Goal: Check status: Check status

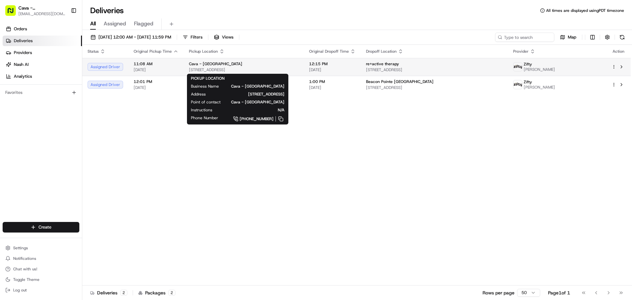
click at [298, 62] on div "Cava - [GEOGRAPHIC_DATA]" at bounding box center [244, 63] width 110 height 5
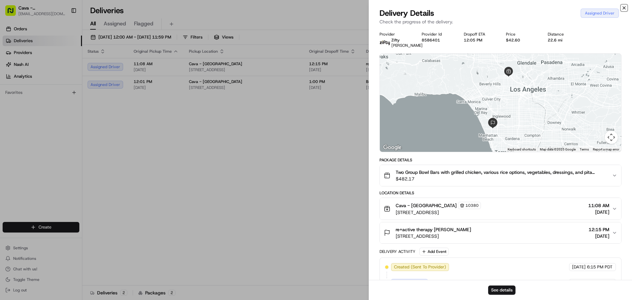
click at [623, 10] on icon "button" at bounding box center [624, 7] width 5 height 5
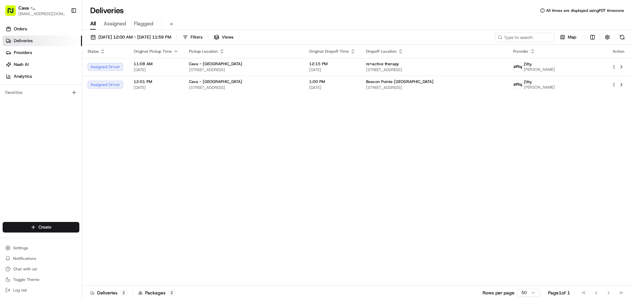
click at [121, 55] on th "Status" at bounding box center [105, 51] width 46 height 13
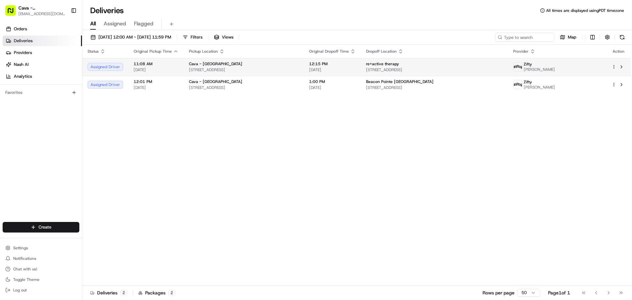
click at [127, 65] on td "Assigned Driver" at bounding box center [105, 67] width 46 height 18
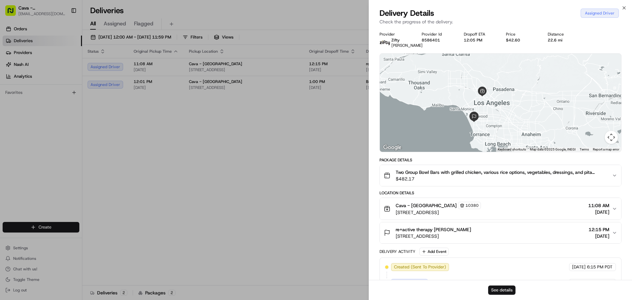
click at [496, 290] on button "See details" at bounding box center [501, 290] width 27 height 9
click at [625, 9] on icon "button" at bounding box center [624, 7] width 5 height 5
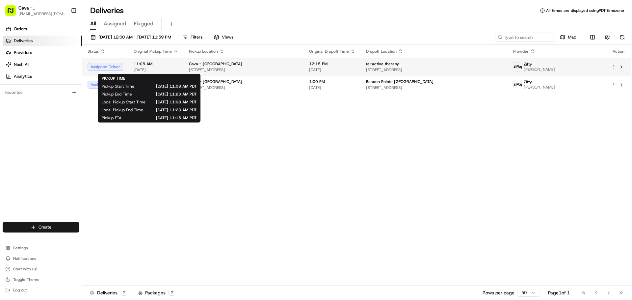
click at [154, 67] on div "11:08 AM [DATE]" at bounding box center [156, 66] width 45 height 11
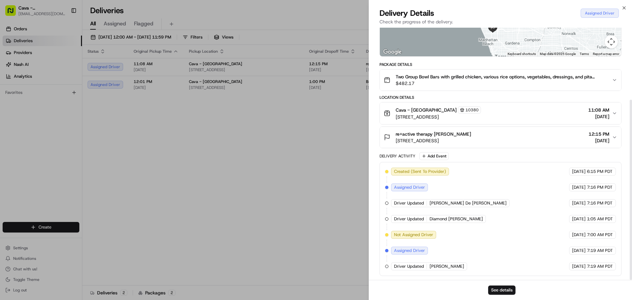
scroll to position [101, 0]
click at [622, 7] on icon "button" at bounding box center [624, 7] width 5 height 5
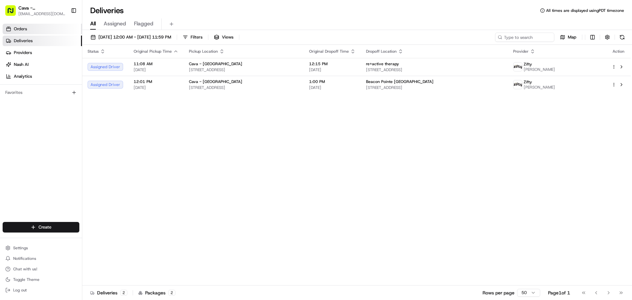
click at [16, 27] on span "Orders" at bounding box center [20, 29] width 13 height 6
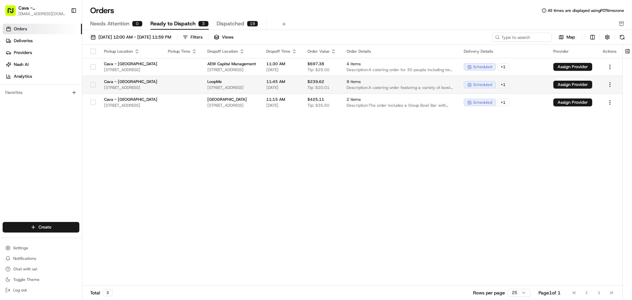
click at [261, 78] on td "LoopMe [STREET_ADDRESS]" at bounding box center [231, 85] width 59 height 18
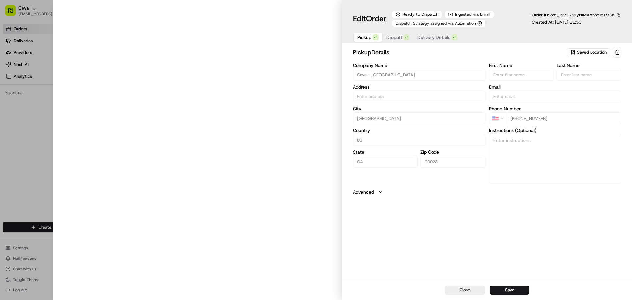
type input "[STREET_ADDRESS]"
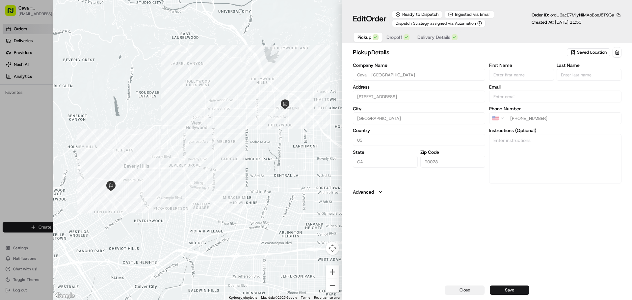
click at [476, 288] on button "Close" at bounding box center [465, 290] width 40 height 9
type input "+1"
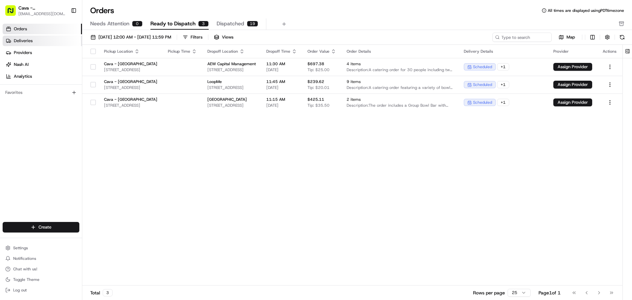
click at [48, 40] on link "Deliveries" at bounding box center [42, 41] width 79 height 11
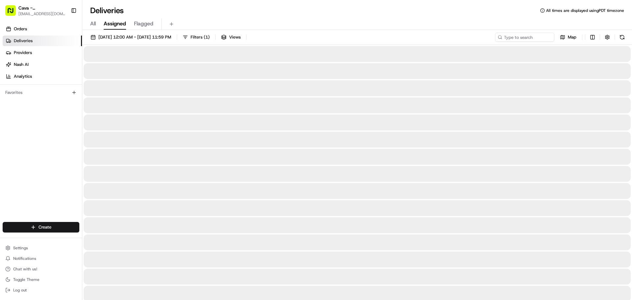
click at [108, 21] on span "Assigned" at bounding box center [115, 24] width 22 height 8
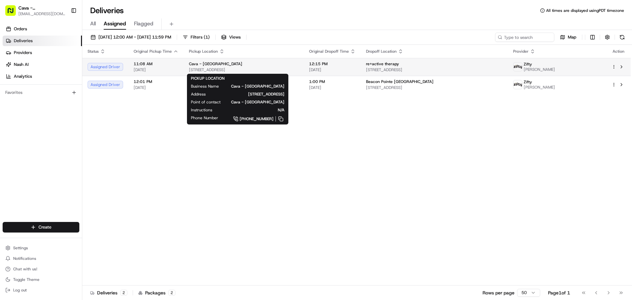
click at [244, 71] on span "[STREET_ADDRESS]" at bounding box center [244, 69] width 110 height 5
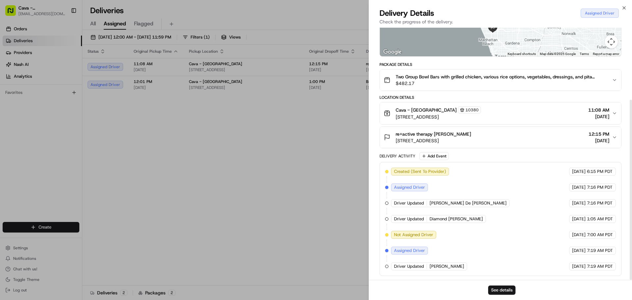
scroll to position [101, 0]
click at [610, 78] on div "Two Group Bowl Bars with grilled chicken, various rice options, vegetables, dre…" at bounding box center [498, 79] width 228 height 13
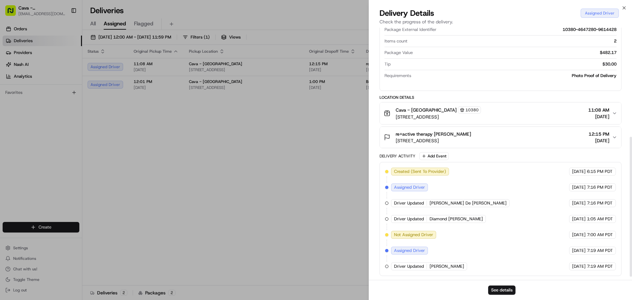
scroll to position [203, 0]
click at [514, 119] on div "Cava - Hollywood 10380 [STREET_ADDRESS] 11:08 AM [DATE]" at bounding box center [498, 113] width 228 height 14
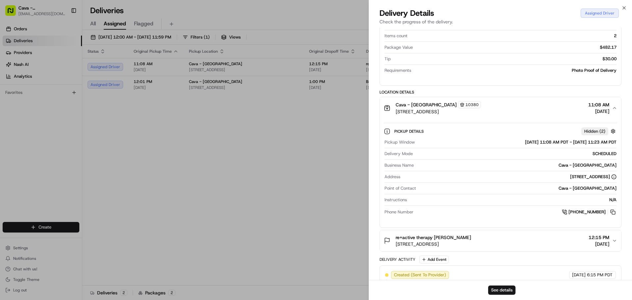
scroll to position [235, 0]
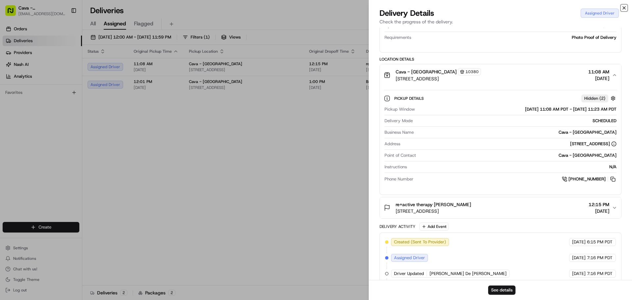
click at [624, 8] on icon "button" at bounding box center [624, 7] width 5 height 5
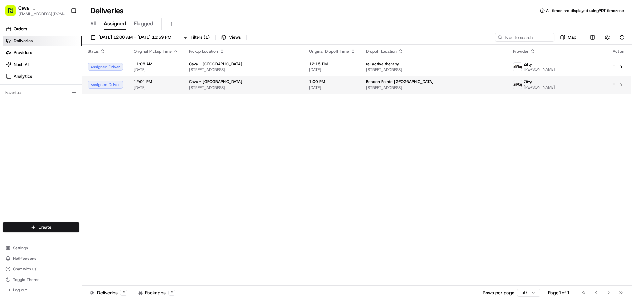
click at [155, 85] on div "12:01 PM [DATE]" at bounding box center [156, 84] width 45 height 11
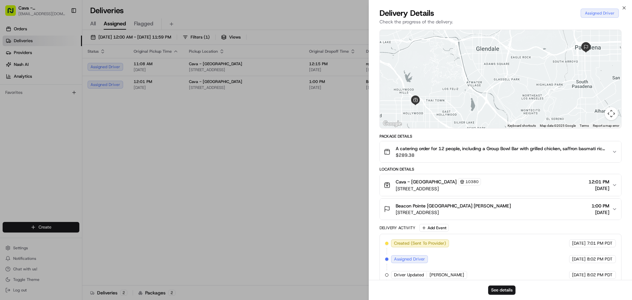
scroll to position [53, 0]
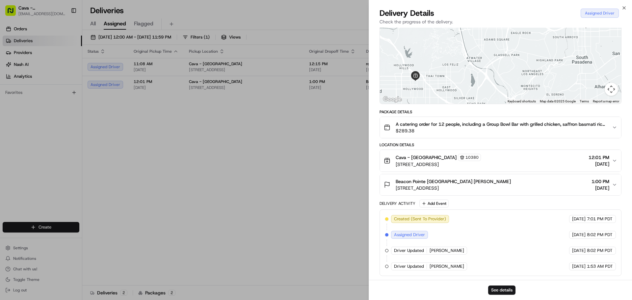
click at [596, 161] on span "[DATE]" at bounding box center [599, 164] width 21 height 7
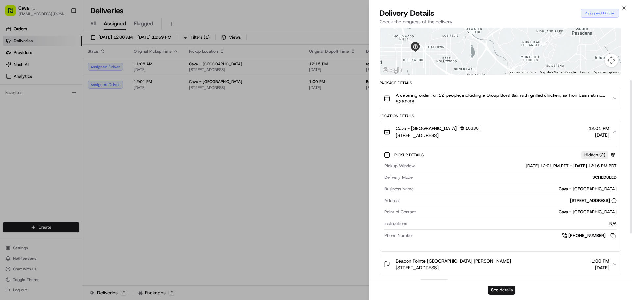
scroll to position [86, 0]
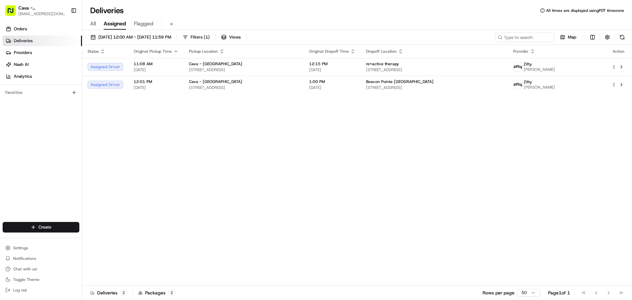
click at [261, 67] on div "Cava - Hollywood [STREET_ADDRESS]" at bounding box center [244, 66] width 110 height 11
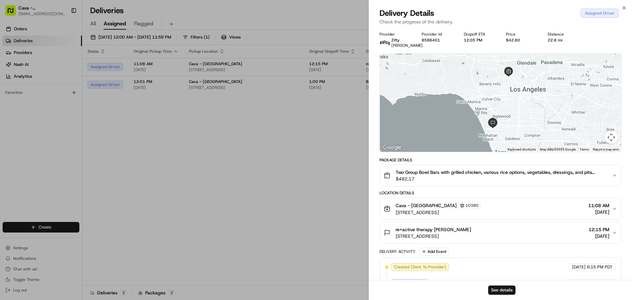
click at [577, 216] on div "Cava - Hollywood 10380 [STREET_ADDRESS] 11:08 AM [DATE]" at bounding box center [498, 209] width 228 height 14
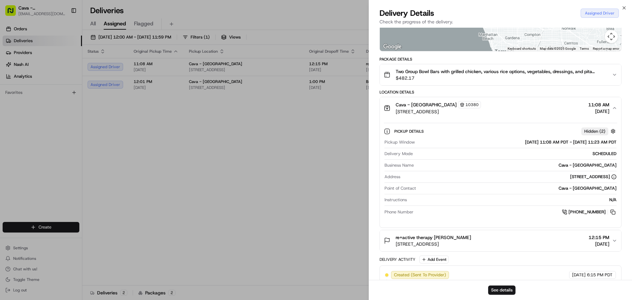
scroll to position [165, 0]
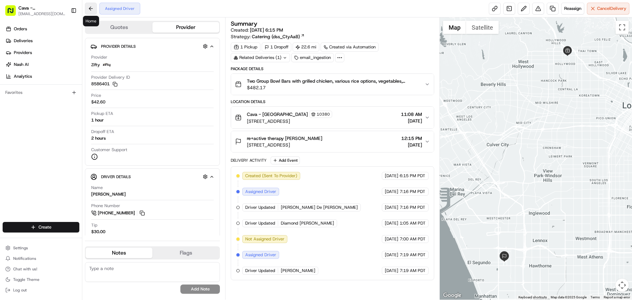
click at [95, 12] on button at bounding box center [91, 9] width 12 height 12
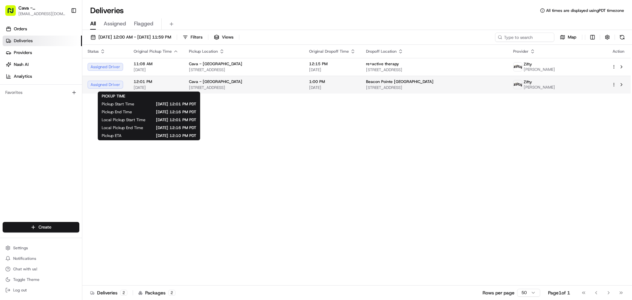
click at [137, 86] on span "[DATE]" at bounding box center [156, 87] width 45 height 5
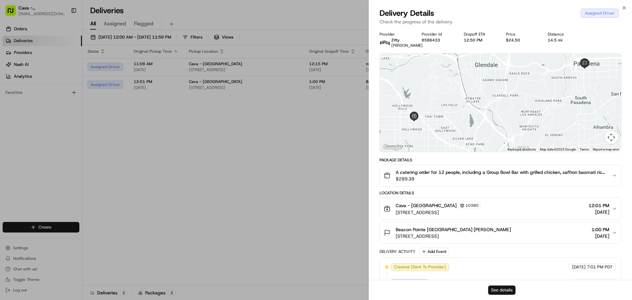
click at [504, 289] on button "See details" at bounding box center [501, 290] width 27 height 9
